Goal: Information Seeking & Learning: Learn about a topic

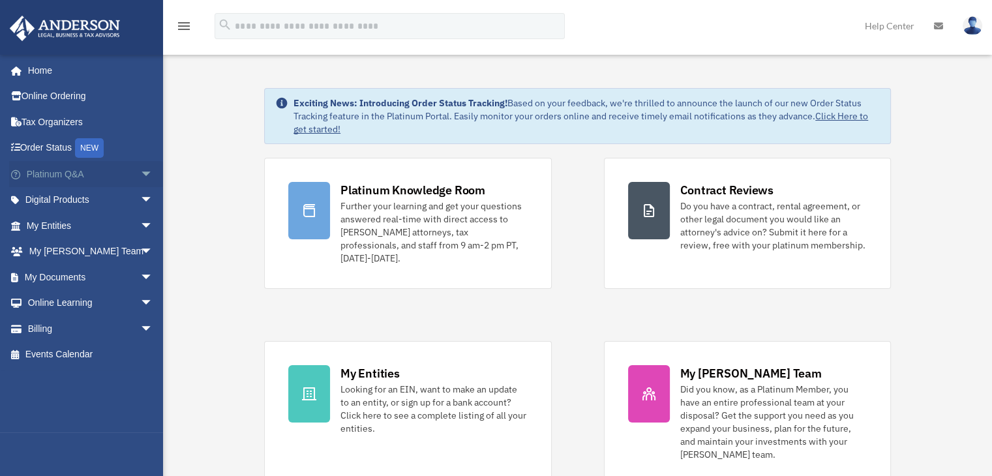
click at [140, 171] on span "arrow_drop_down" at bounding box center [153, 174] width 26 height 27
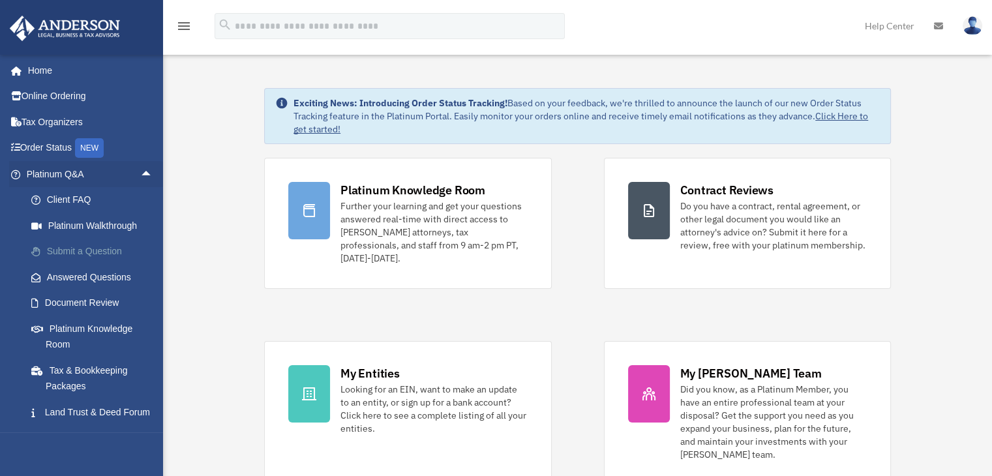
click at [120, 250] on link "Submit a Question" at bounding box center [95, 252] width 155 height 26
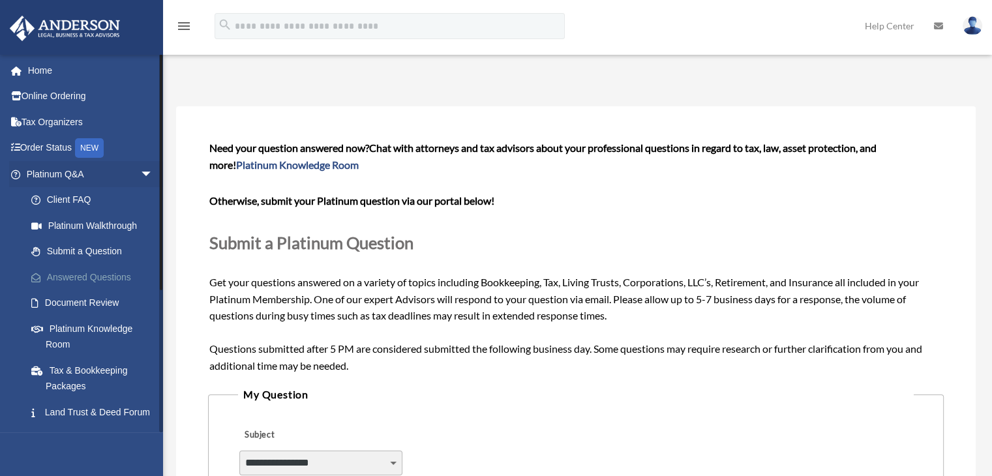
click at [93, 275] on link "Answered Questions" at bounding box center [95, 277] width 155 height 26
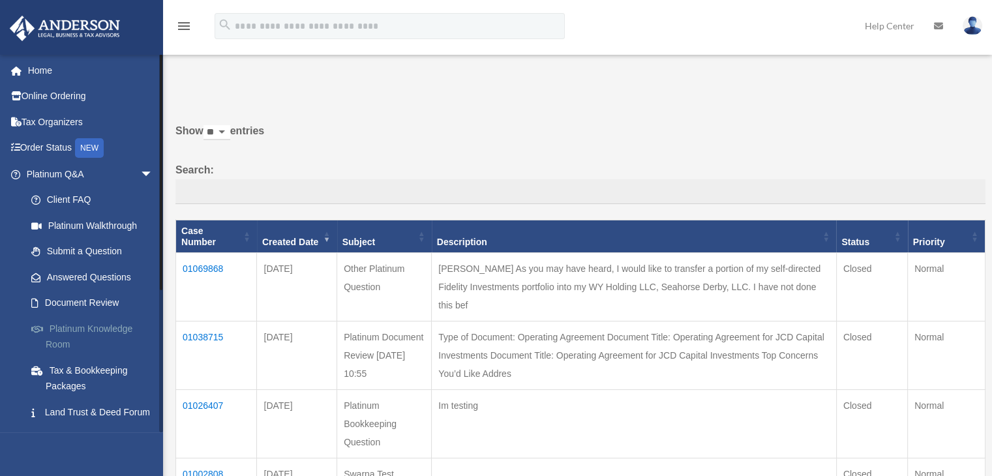
click at [108, 327] on link "Platinum Knowledge Room" at bounding box center [95, 337] width 155 height 42
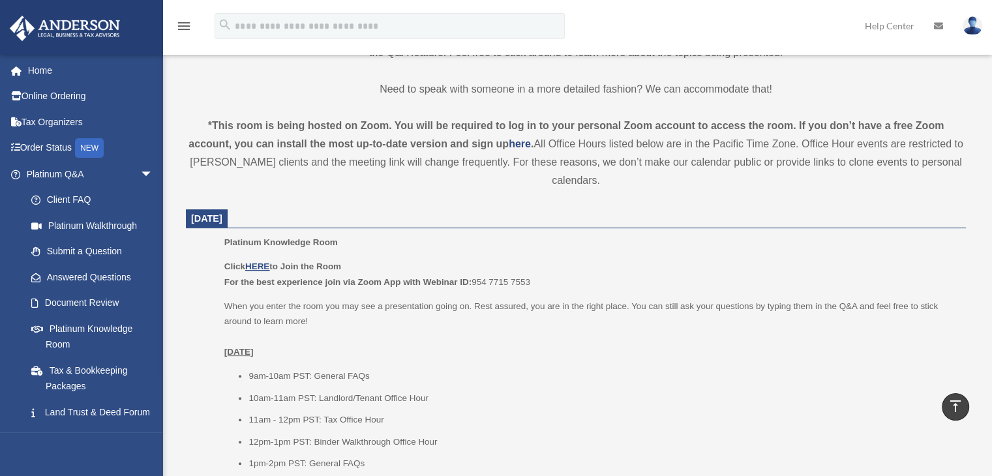
scroll to position [456, 0]
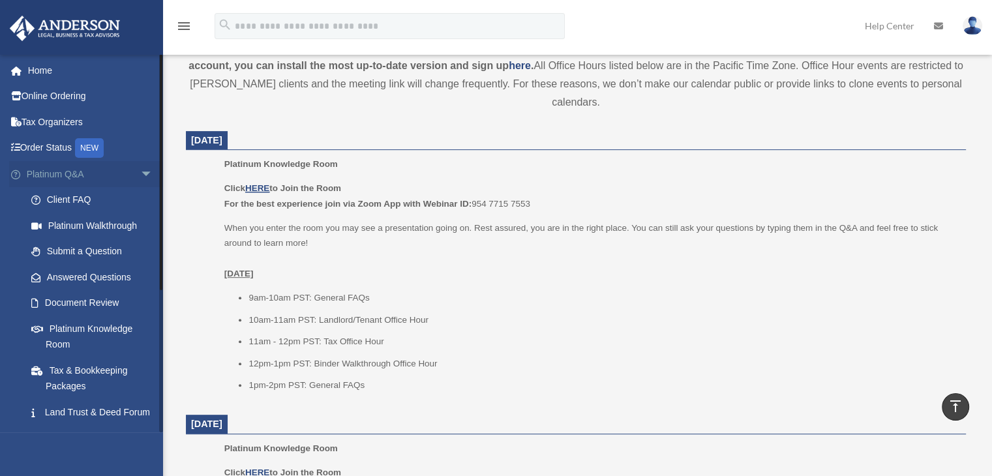
click at [146, 163] on span "arrow_drop_down" at bounding box center [153, 174] width 26 height 27
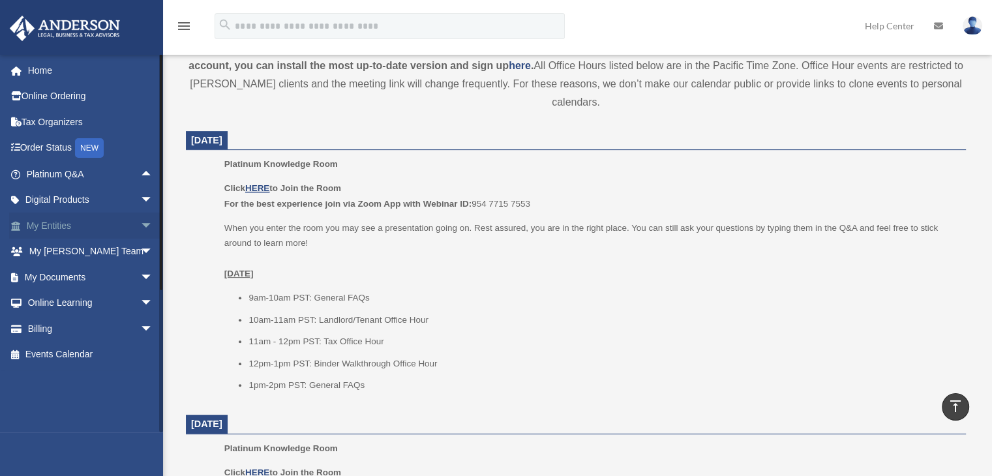
click at [140, 224] on span "arrow_drop_down" at bounding box center [153, 226] width 26 height 27
